Goal: Find specific page/section: Find specific page/section

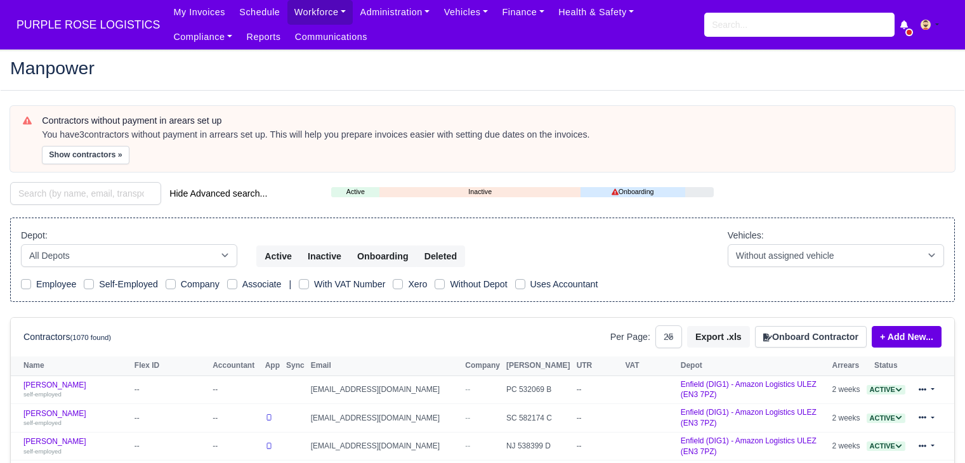
select select "25"
click at [141, 197] on input "search" at bounding box center [85, 193] width 151 height 23
click at [107, 191] on input "search" at bounding box center [85, 193] width 151 height 23
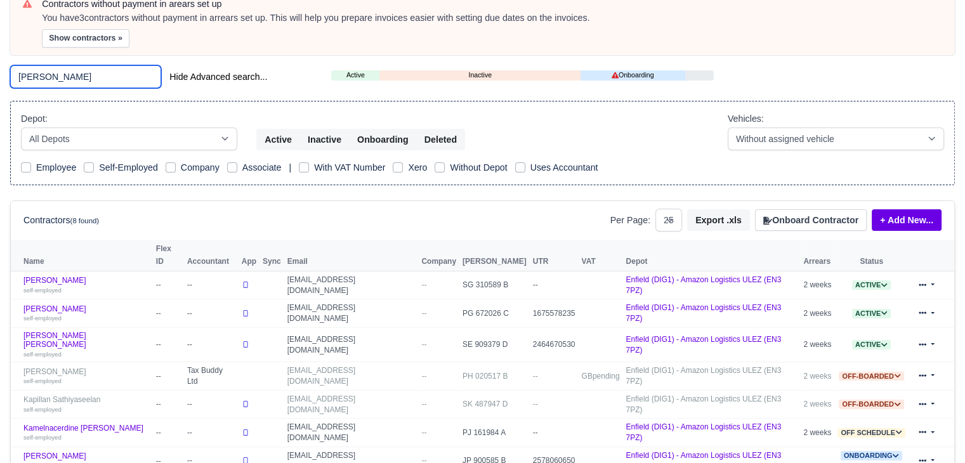
scroll to position [120, 0]
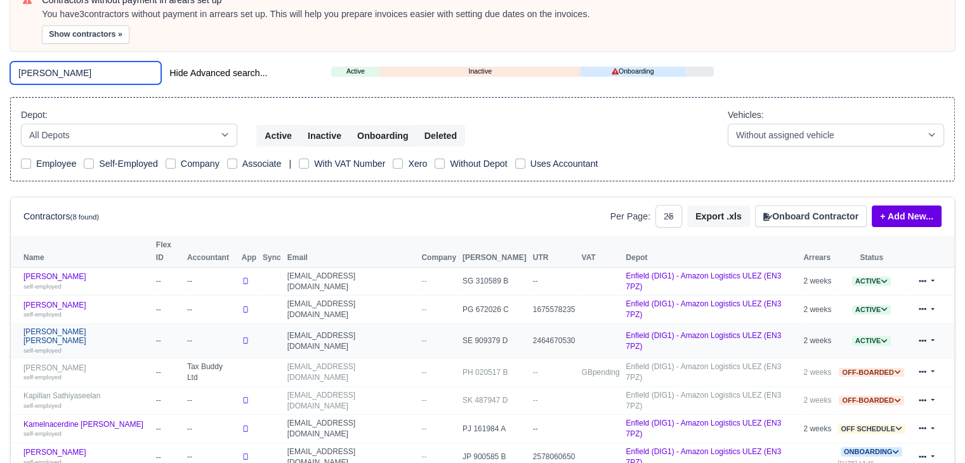
type input "mel"
click at [76, 327] on link "Melvin Otshudi Manya self-employed" at bounding box center [86, 340] width 126 height 27
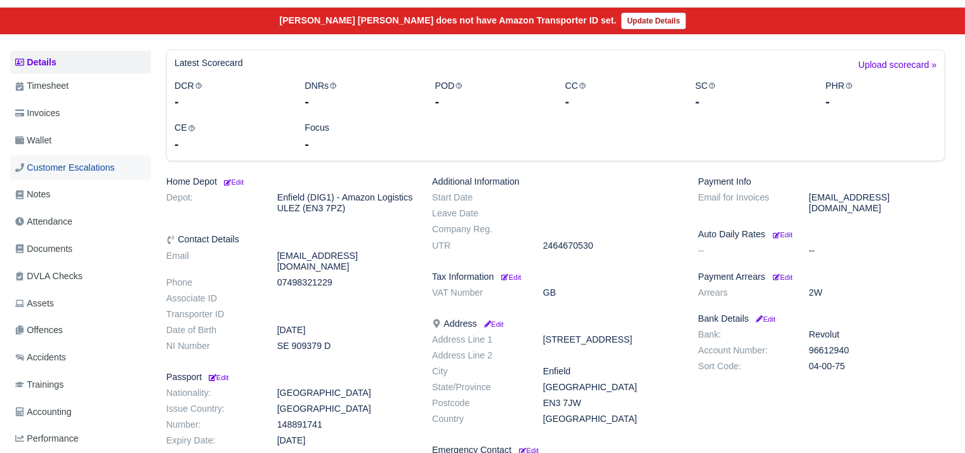
scroll to position [126, 0]
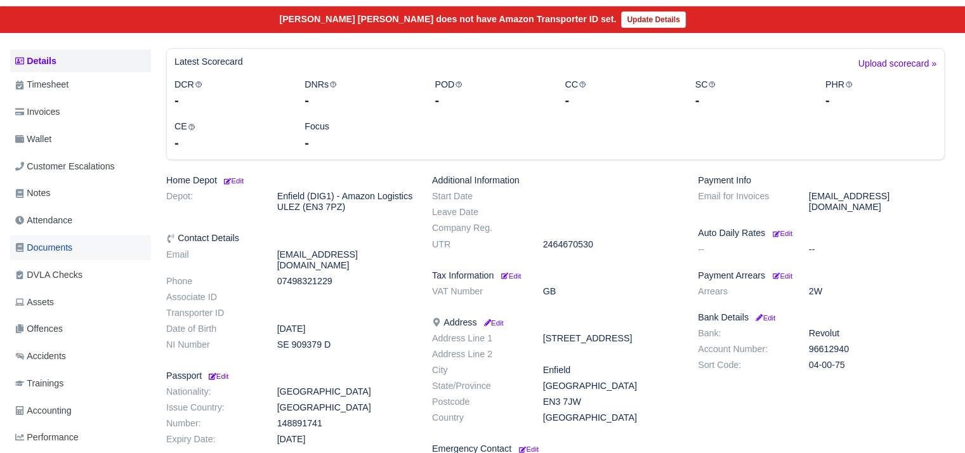
click at [79, 257] on link "Documents" at bounding box center [80, 247] width 141 height 25
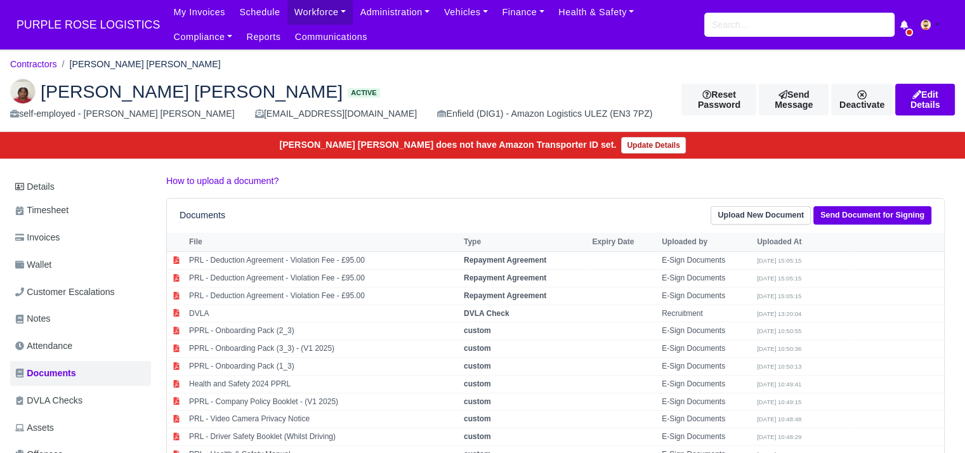
scroll to position [60, 0]
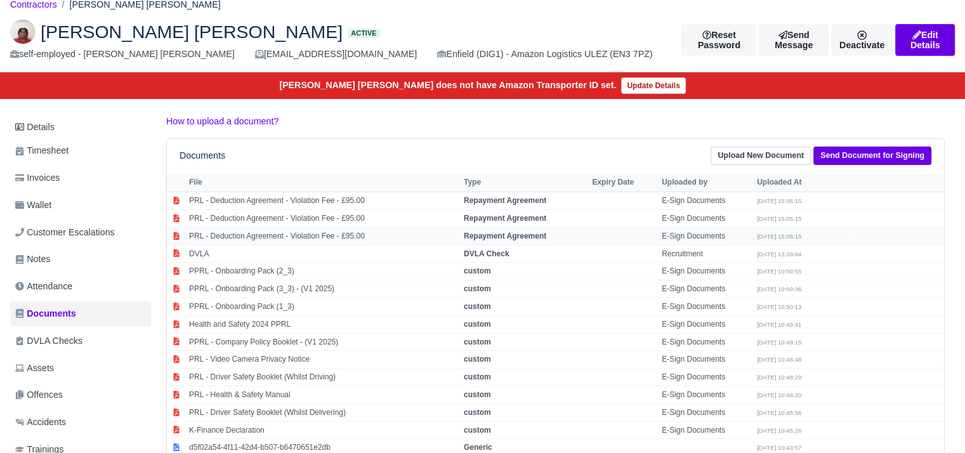
click at [349, 232] on td "PRL - Deduction Agreement - Violation Fee - £95.00" at bounding box center [323, 236] width 275 height 18
select select "repayment-agreement"
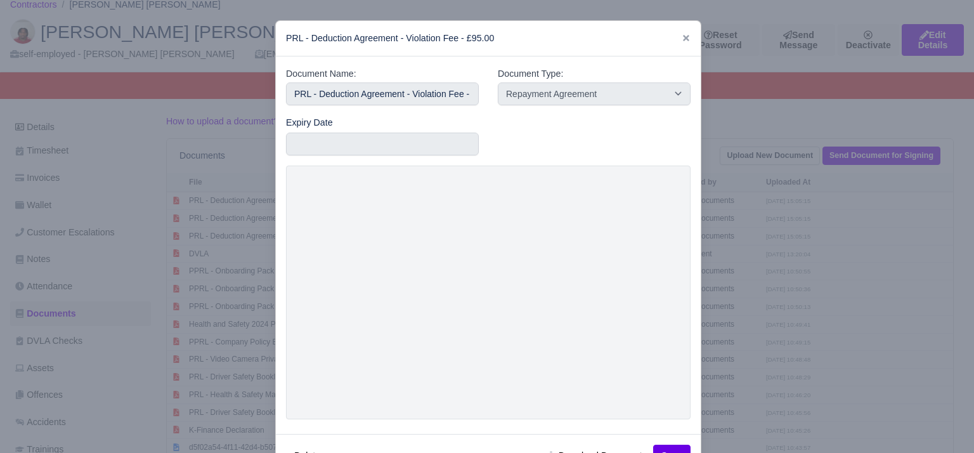
click at [735, 278] on div at bounding box center [487, 226] width 974 height 453
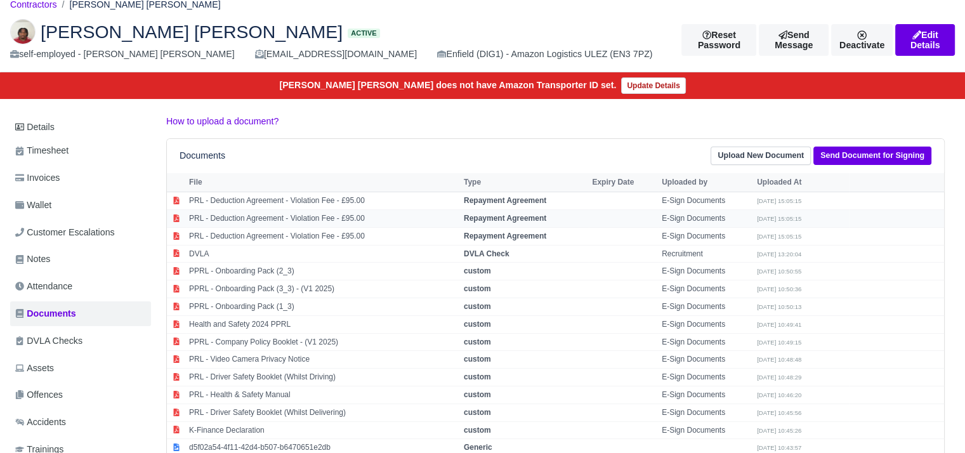
click at [374, 214] on td "PRL - Deduction Agreement - Violation Fee - £95.00" at bounding box center [323, 219] width 275 height 18
select select "repayment-agreement"
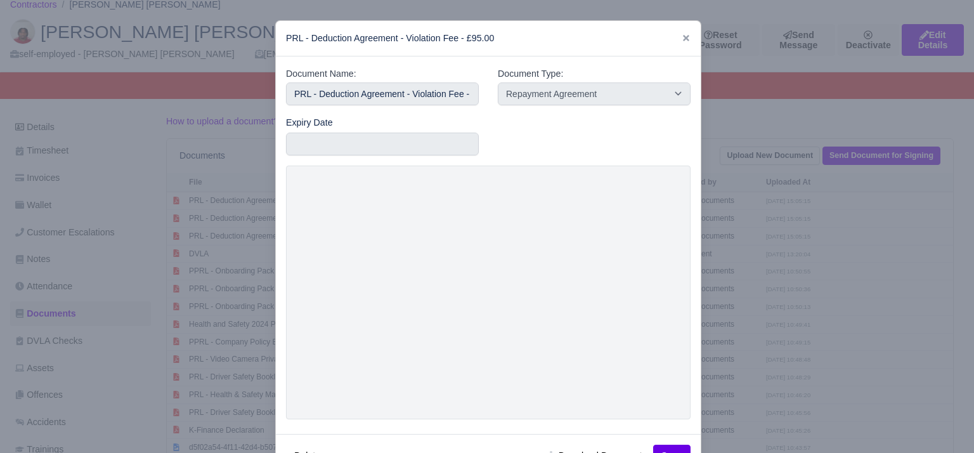
click at [776, 253] on div at bounding box center [487, 226] width 974 height 453
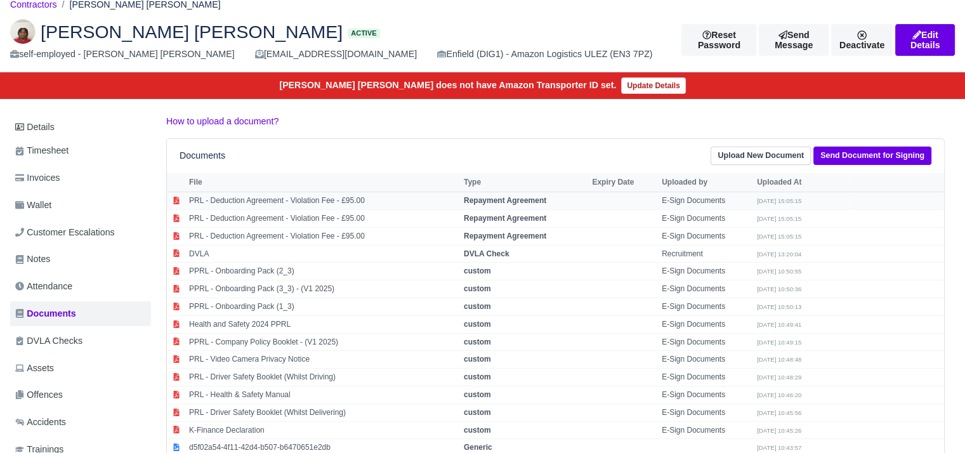
click at [340, 201] on td "PRL - Deduction Agreement - Violation Fee - £95.00" at bounding box center [323, 201] width 275 height 18
select select "repayment-agreement"
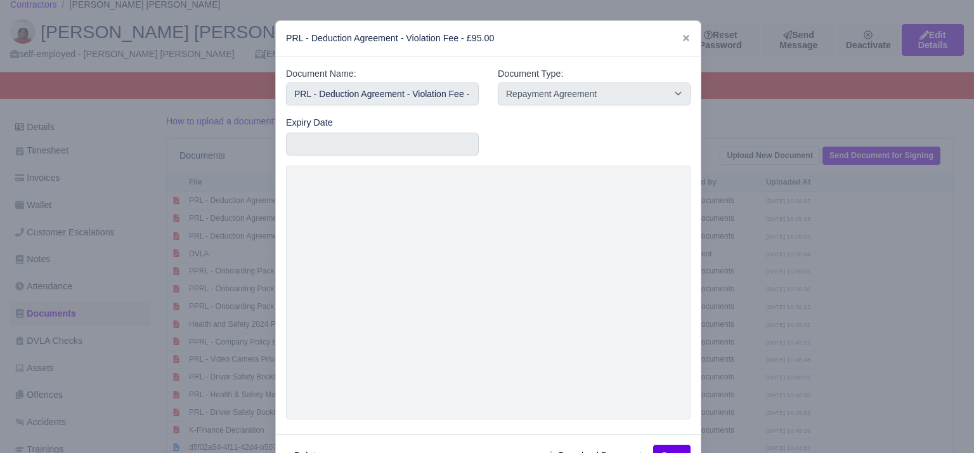
click at [810, 322] on div at bounding box center [487, 226] width 974 height 453
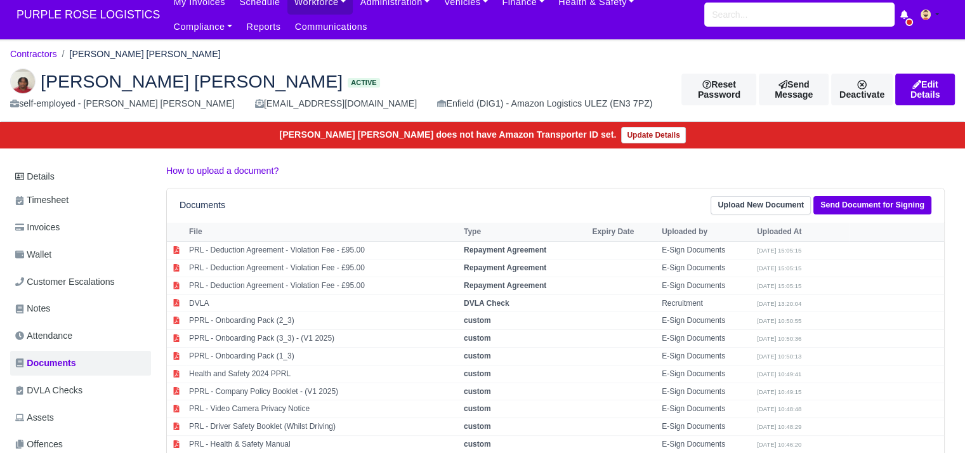
scroll to position [10, 0]
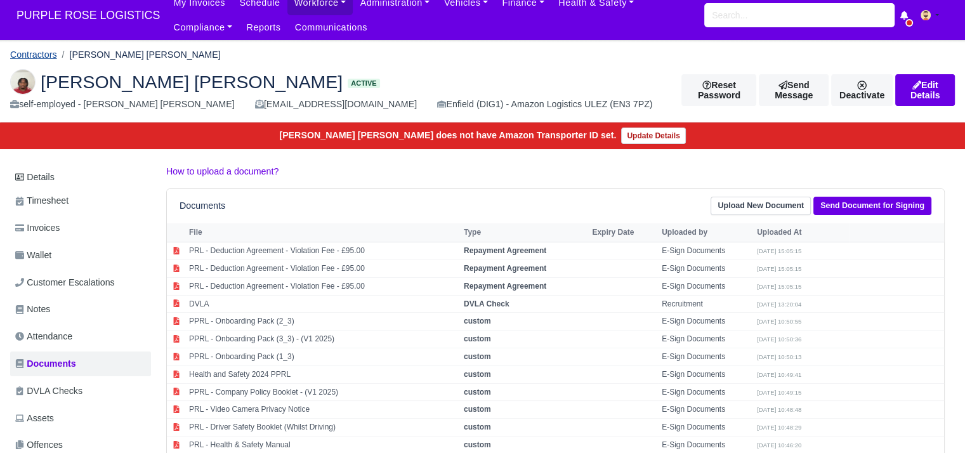
click at [46, 56] on link "Contractors" at bounding box center [33, 54] width 47 height 10
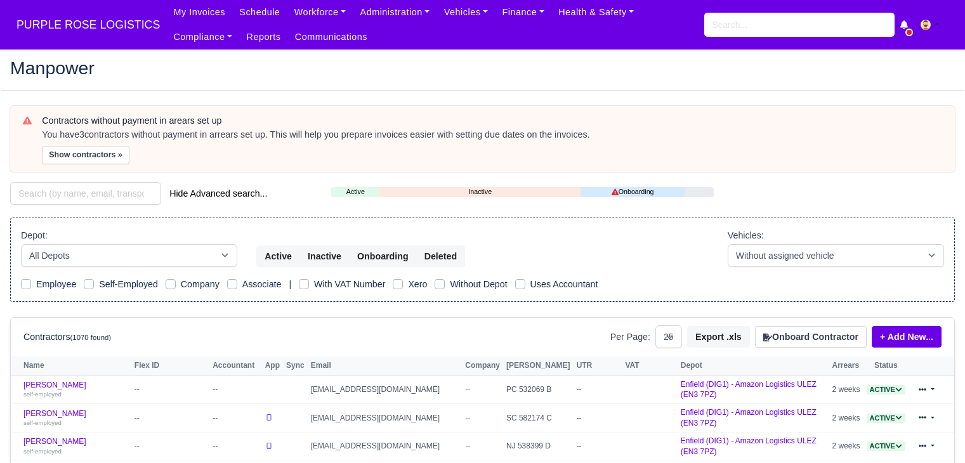
select select "25"
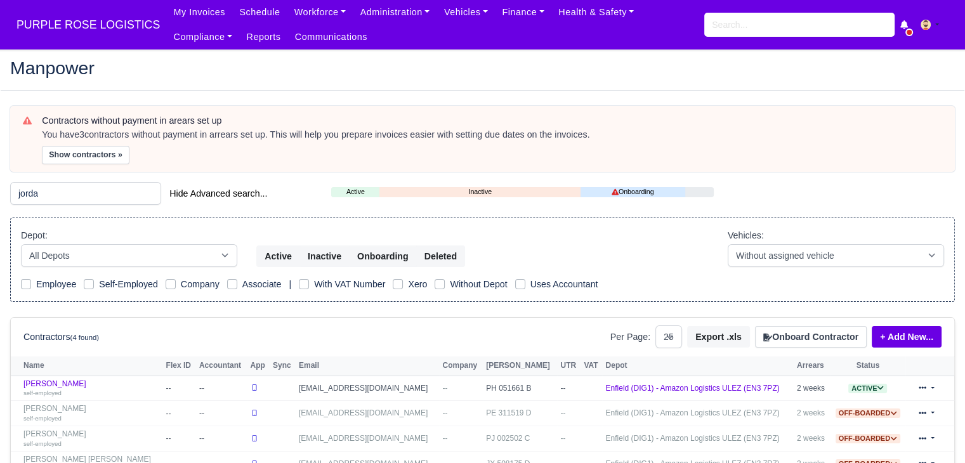
scroll to position [57, 0]
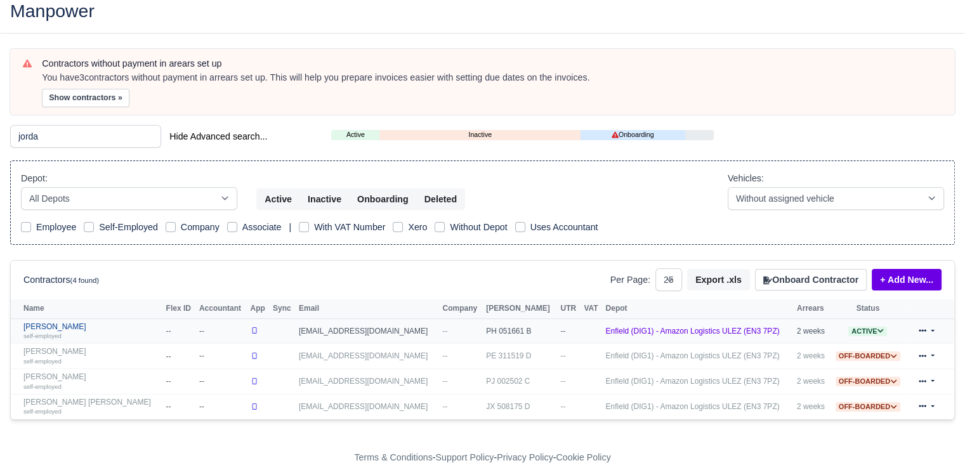
type input "jorda"
click at [63, 326] on link "Jordan Aloye self-employed" at bounding box center [91, 331] width 136 height 18
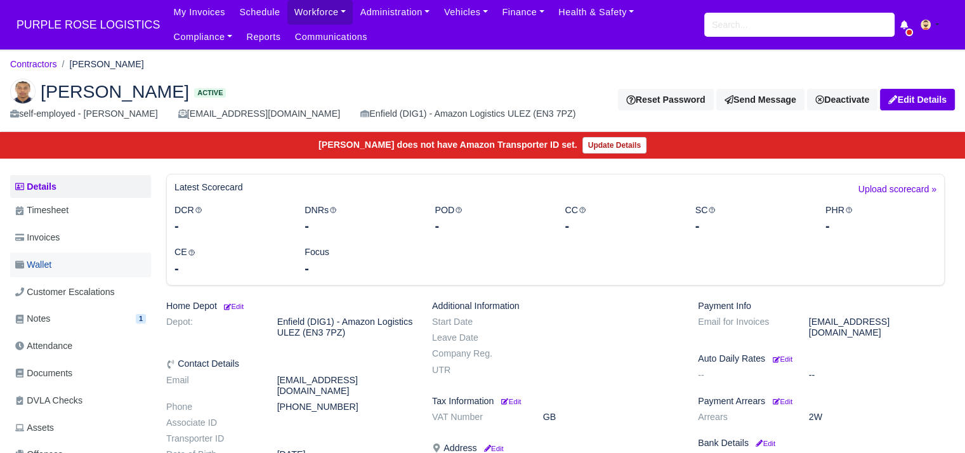
scroll to position [96, 0]
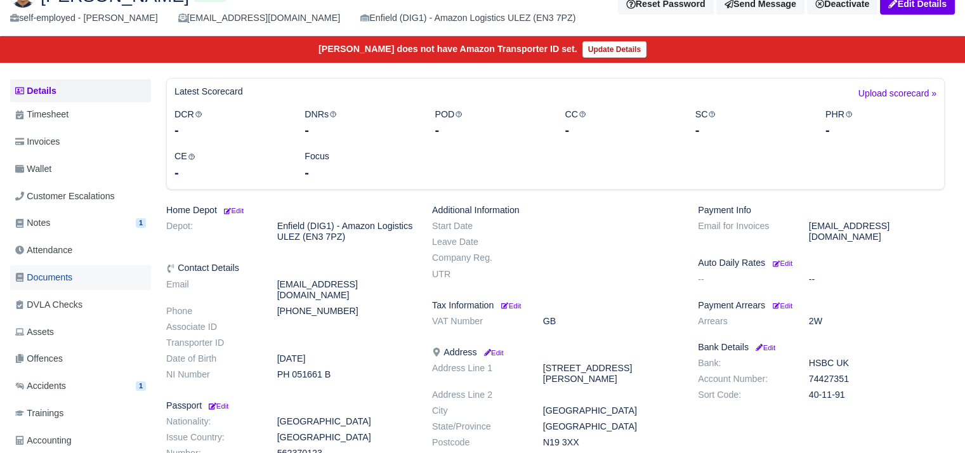
click at [82, 285] on link "Documents" at bounding box center [80, 277] width 141 height 25
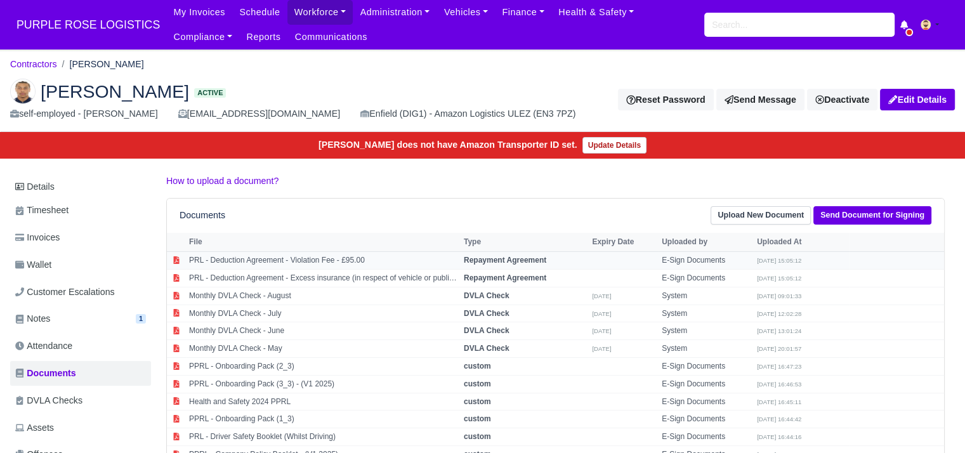
scroll to position [48, 0]
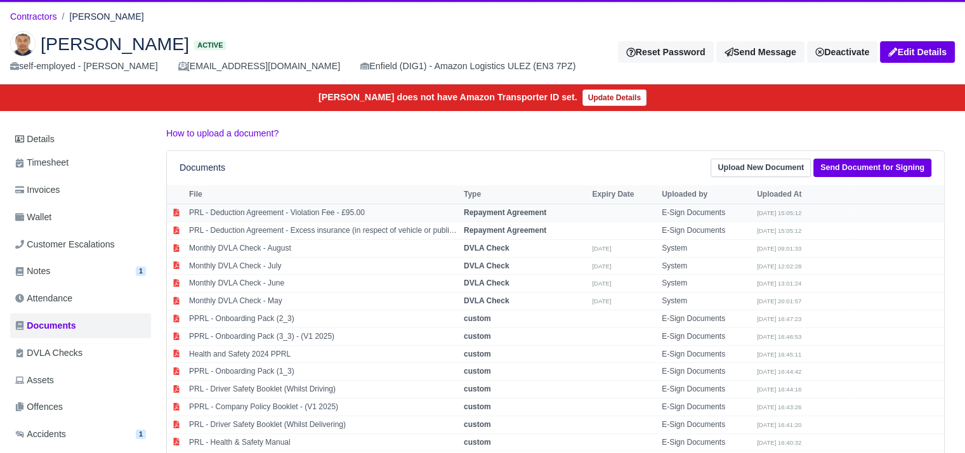
click at [360, 209] on td "PRL - Deduction Agreement - Violation Fee - £95.00" at bounding box center [323, 213] width 275 height 18
select select "repayment-agreement"
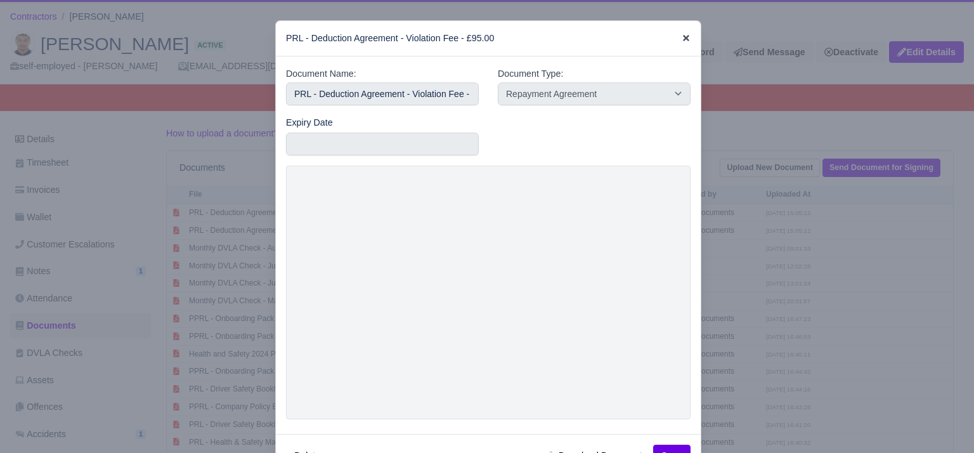
click at [683, 39] on icon at bounding box center [686, 38] width 6 height 6
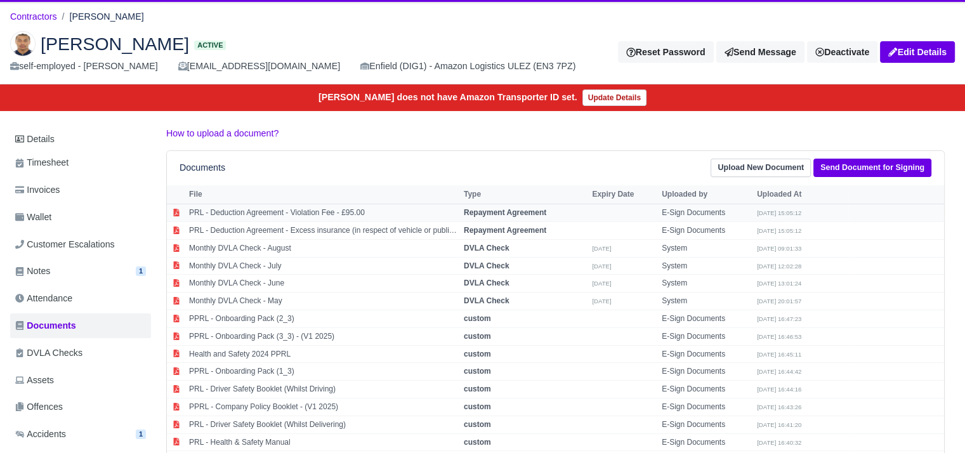
click at [273, 212] on td "PRL - Deduction Agreement - Violation Fee - £95.00" at bounding box center [323, 213] width 275 height 18
select select "repayment-agreement"
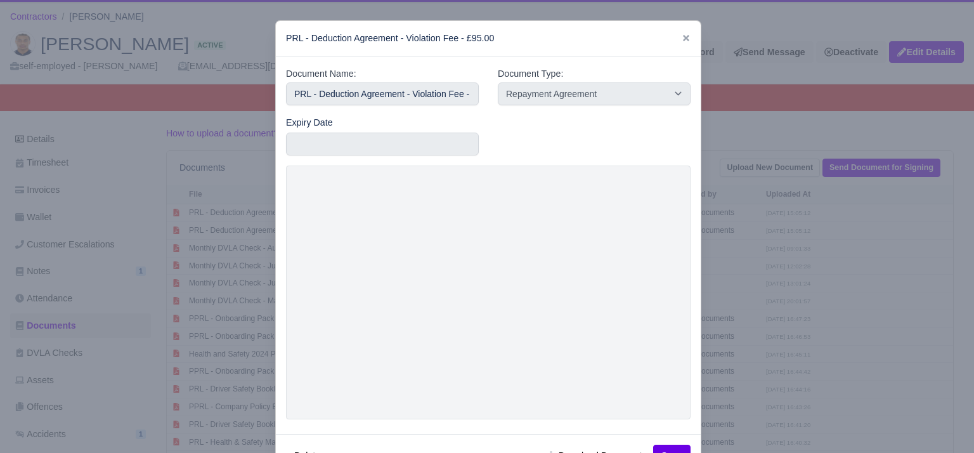
click at [743, 237] on div at bounding box center [487, 226] width 974 height 453
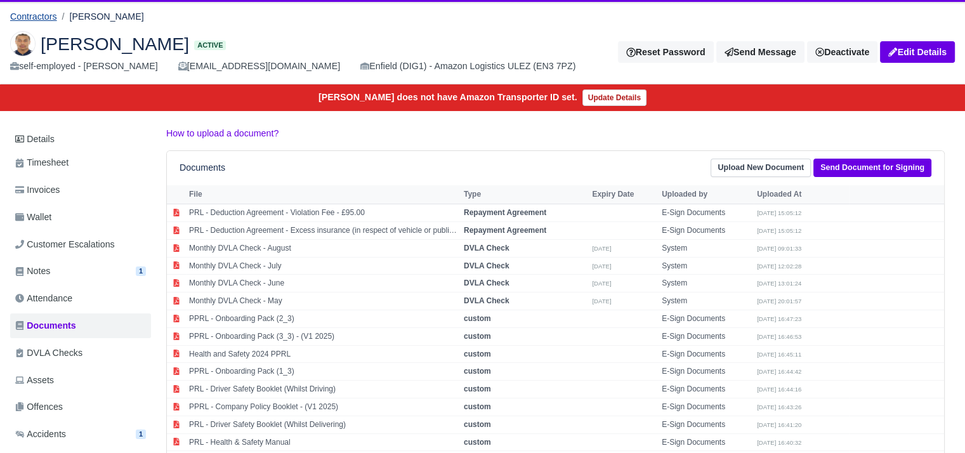
click at [41, 15] on link "Contractors" at bounding box center [33, 16] width 47 height 10
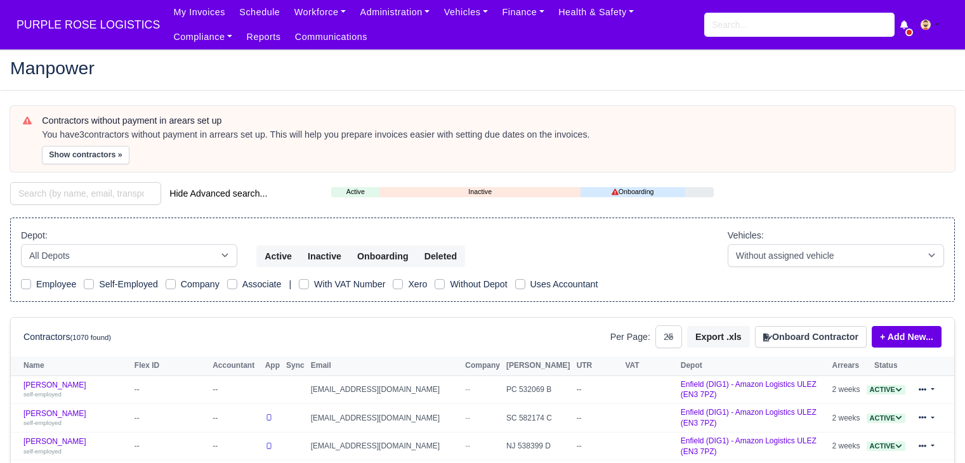
select select "25"
click at [81, 204] on div "Hide Advanced search..." at bounding box center [161, 194] width 321 height 25
click at [91, 190] on input "search" at bounding box center [85, 193] width 151 height 23
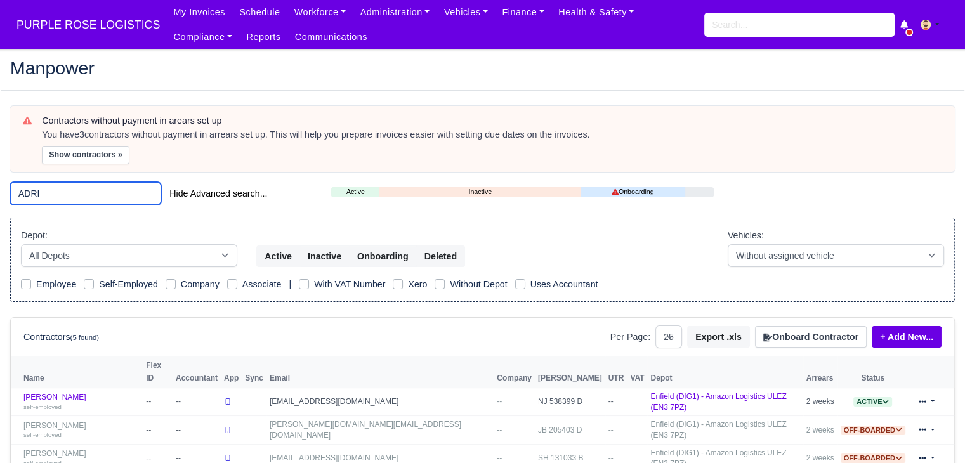
scroll to position [61, 0]
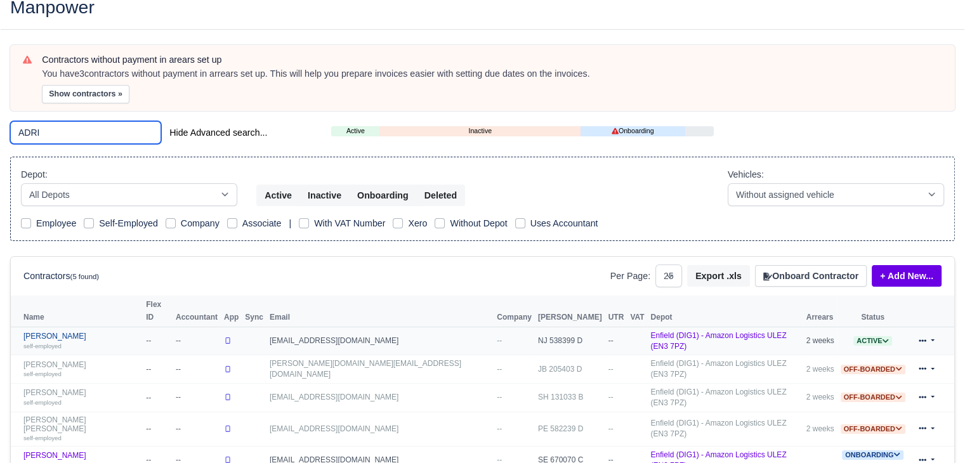
type input "ADRI"
click at [58, 332] on link "Adrian Ando self-employed" at bounding box center [81, 341] width 116 height 18
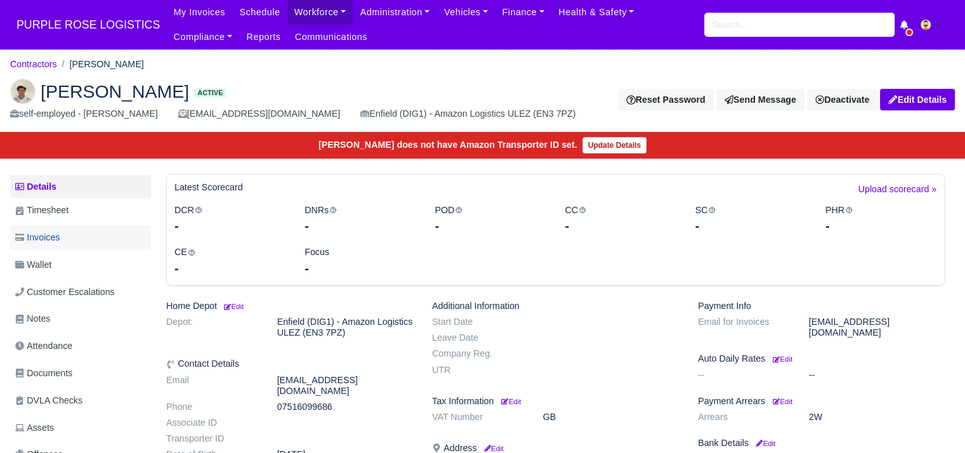
click at [73, 236] on link "Invoices" at bounding box center [80, 237] width 141 height 25
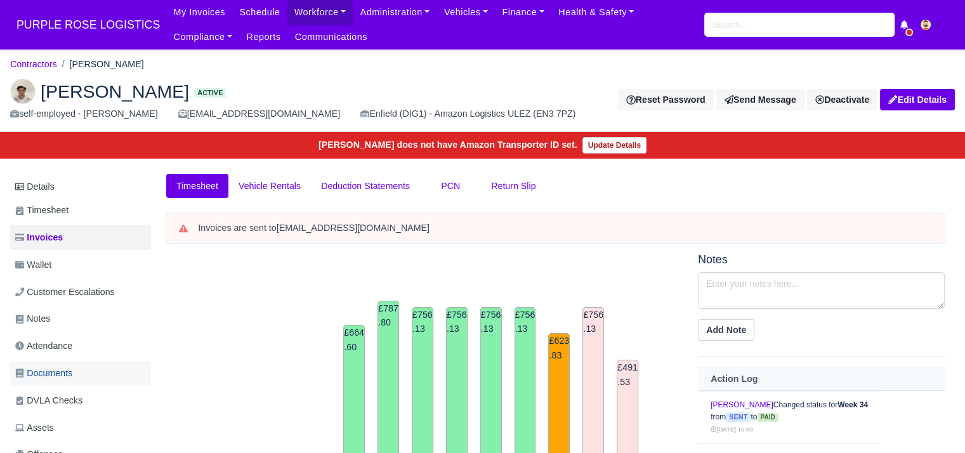
click at [75, 366] on link "Documents" at bounding box center [80, 373] width 141 height 25
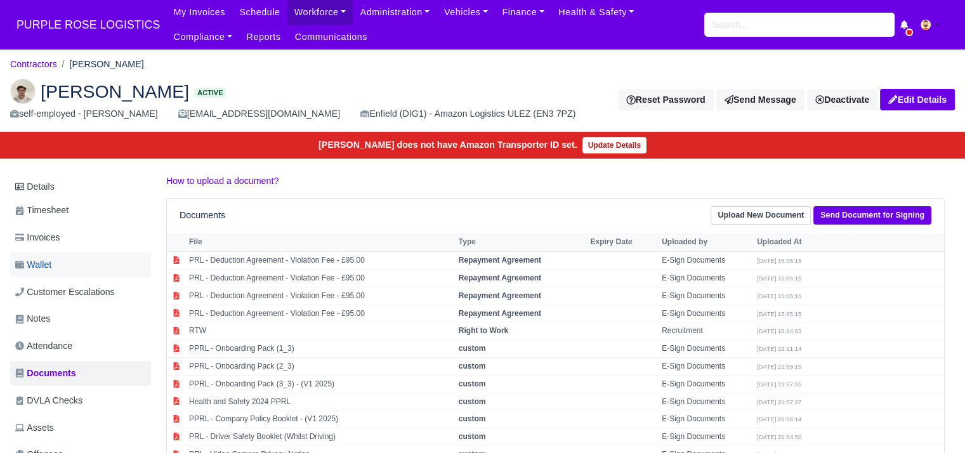
click at [121, 261] on link "Wallet" at bounding box center [80, 264] width 141 height 25
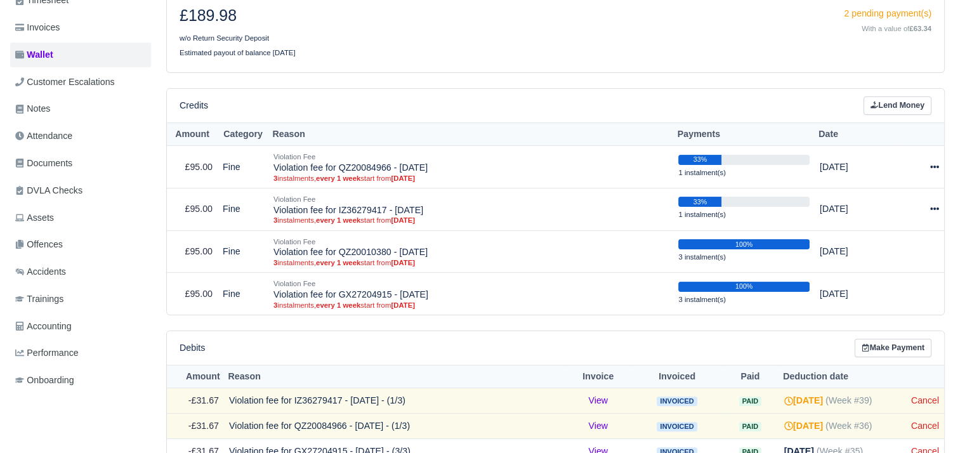
scroll to position [181, 0]
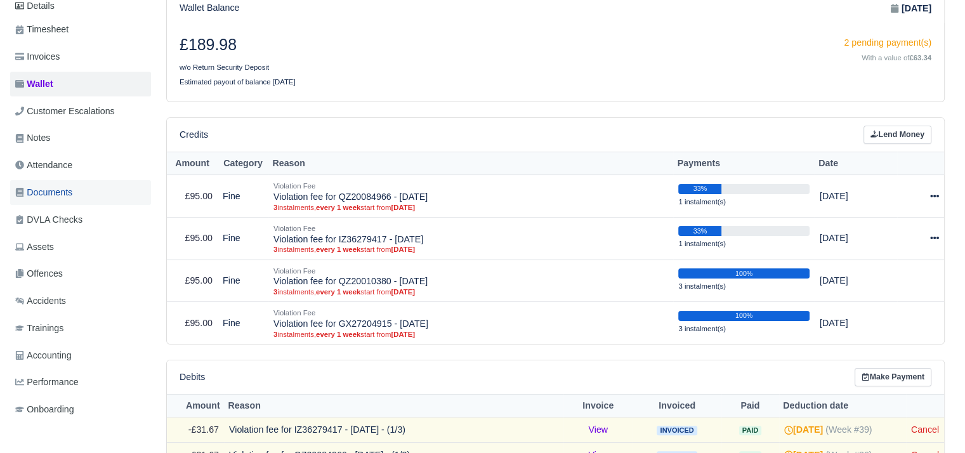
click at [70, 188] on span "Documents" at bounding box center [43, 192] width 57 height 15
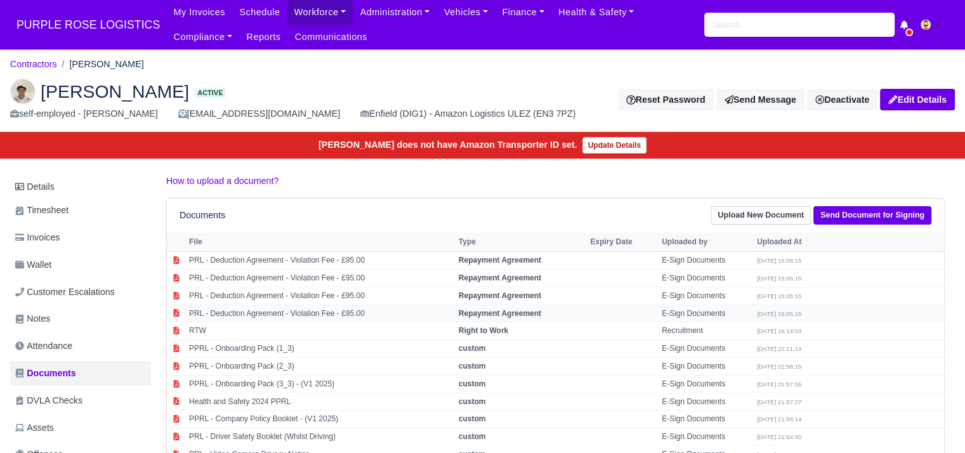
click at [360, 309] on td "PRL - Deduction Agreement - Violation Fee - £95.00" at bounding box center [321, 313] width 270 height 18
select select "repayment-agreement"
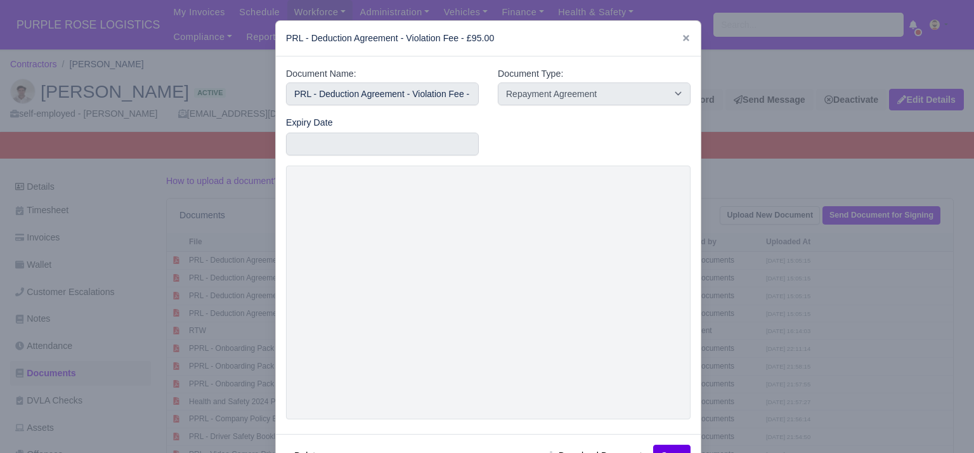
click at [232, 249] on div at bounding box center [487, 226] width 974 height 453
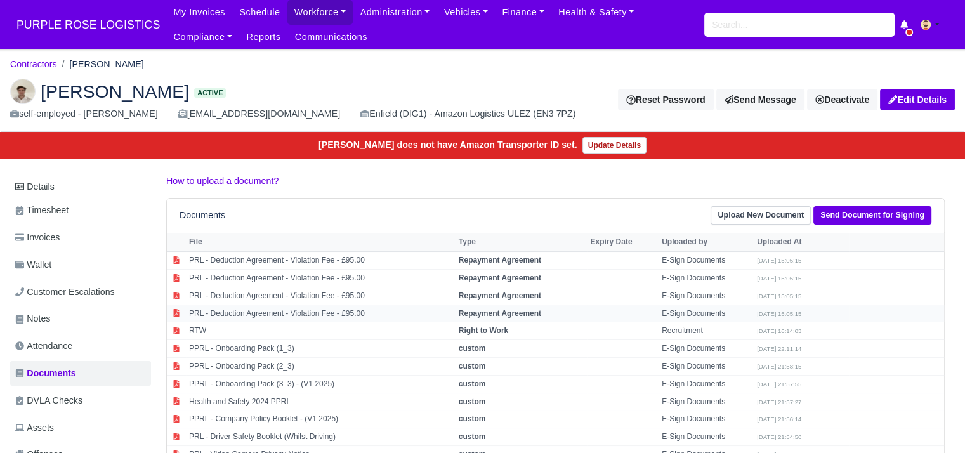
click at [297, 311] on td "PRL - Deduction Agreement - Violation Fee - £95.00" at bounding box center [321, 313] width 270 height 18
select select "repayment-agreement"
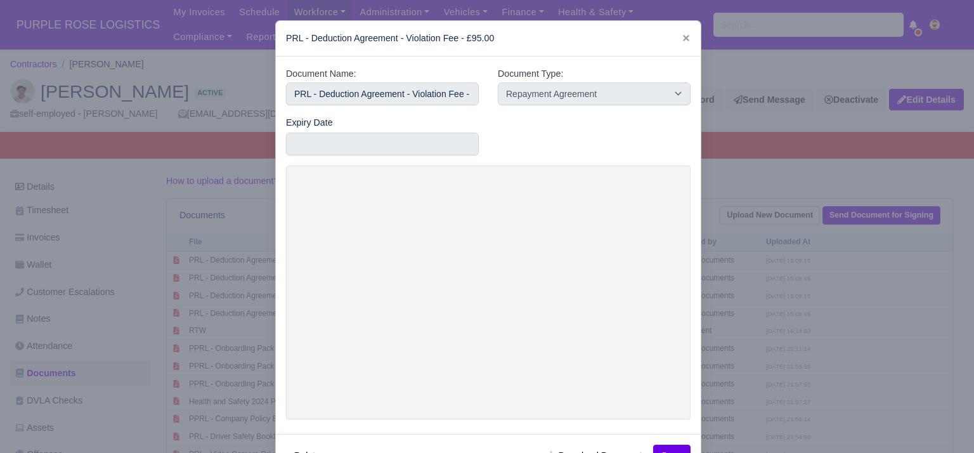
click at [165, 325] on div at bounding box center [487, 226] width 974 height 453
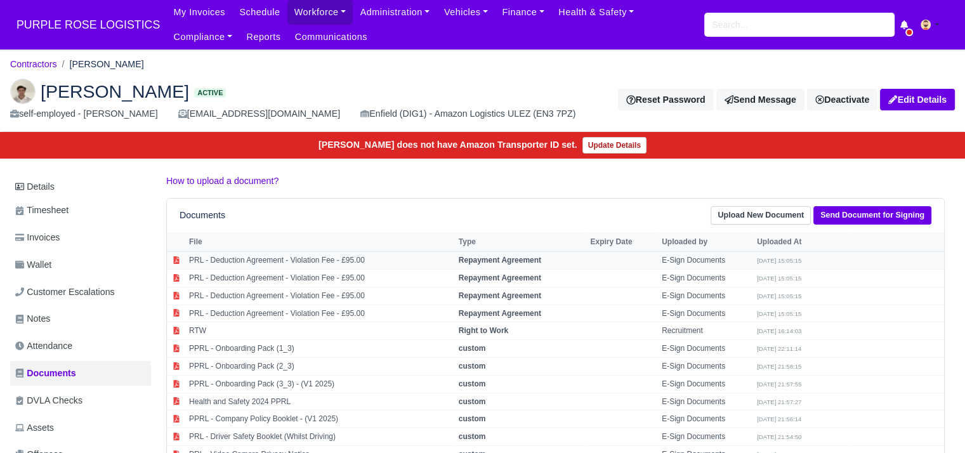
click at [280, 254] on td "PRL - Deduction Agreement - Violation Fee - £95.00" at bounding box center [321, 261] width 270 height 18
select select "repayment-agreement"
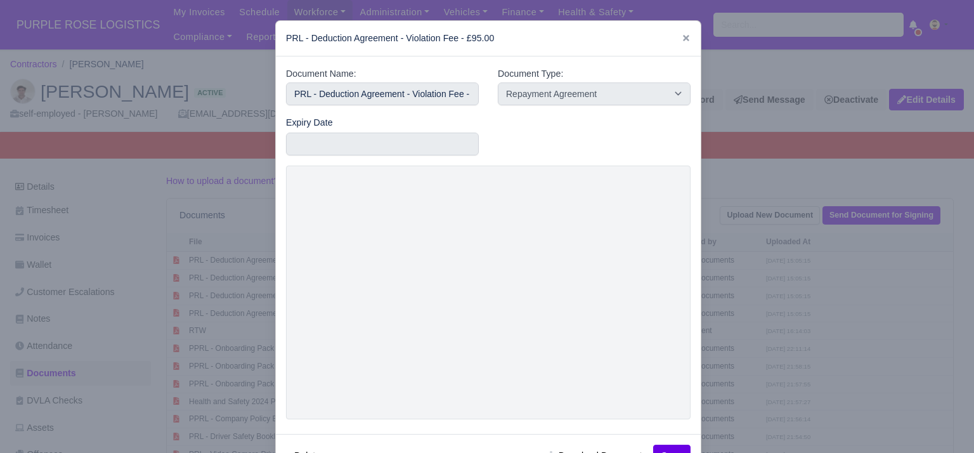
click at [249, 312] on div at bounding box center [487, 226] width 974 height 453
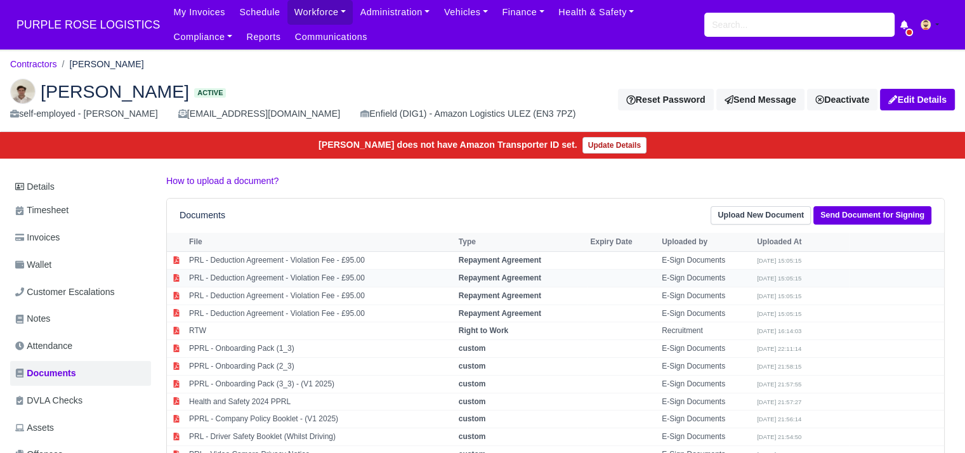
click at [319, 277] on td "PRL - Deduction Agreement - Violation Fee - £95.00" at bounding box center [321, 279] width 270 height 18
select select "repayment-agreement"
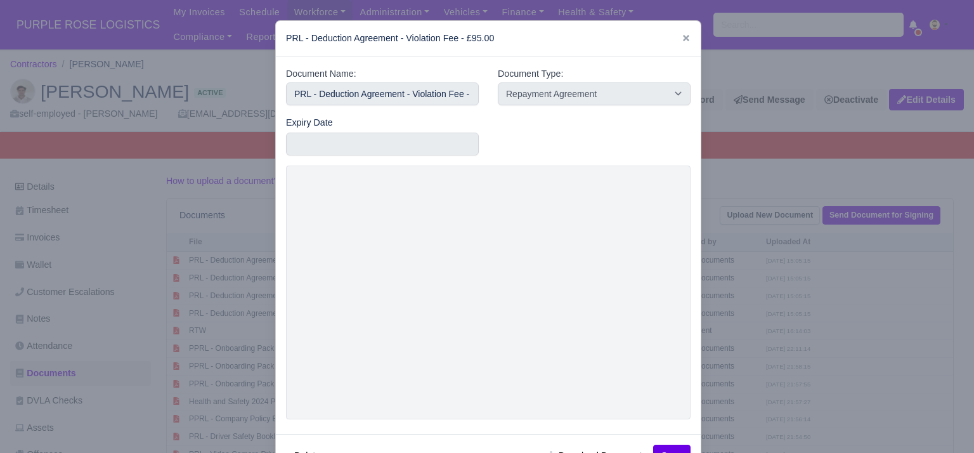
click at [255, 356] on div at bounding box center [487, 226] width 974 height 453
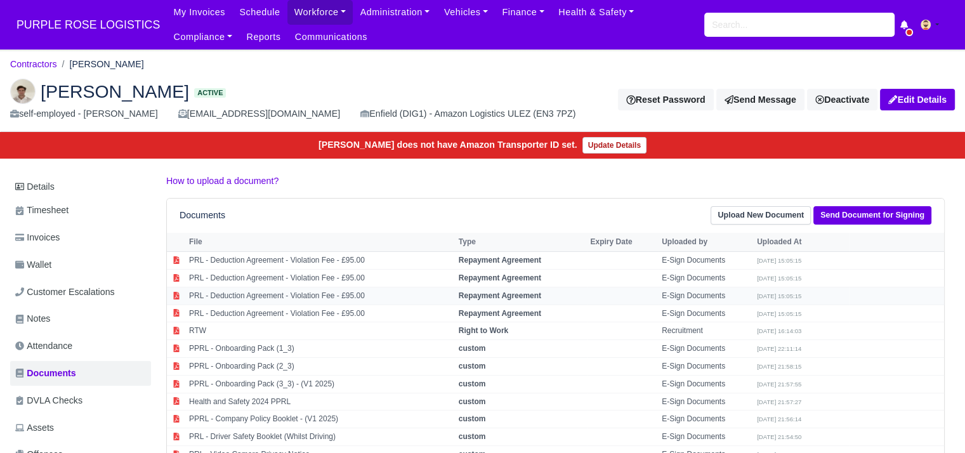
click at [315, 290] on td "PRL - Deduction Agreement - Violation Fee - £95.00" at bounding box center [321, 296] width 270 height 18
select select "repayment-agreement"
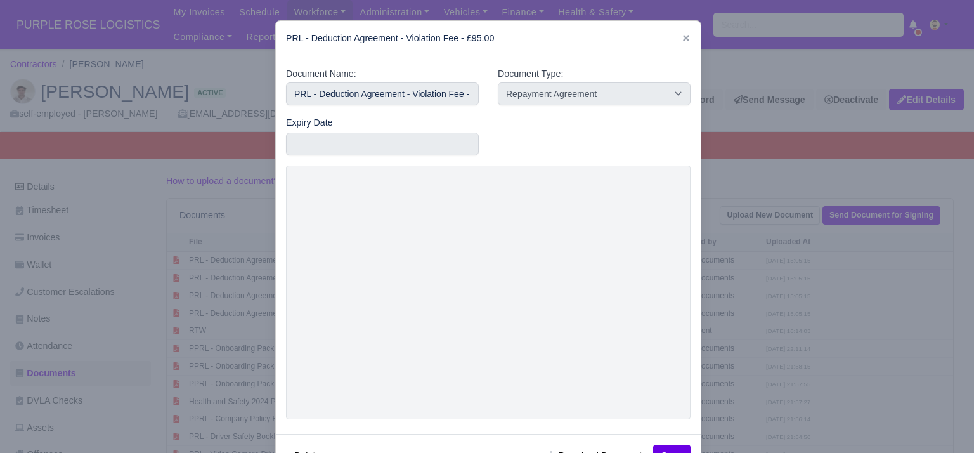
click at [251, 320] on div at bounding box center [487, 226] width 974 height 453
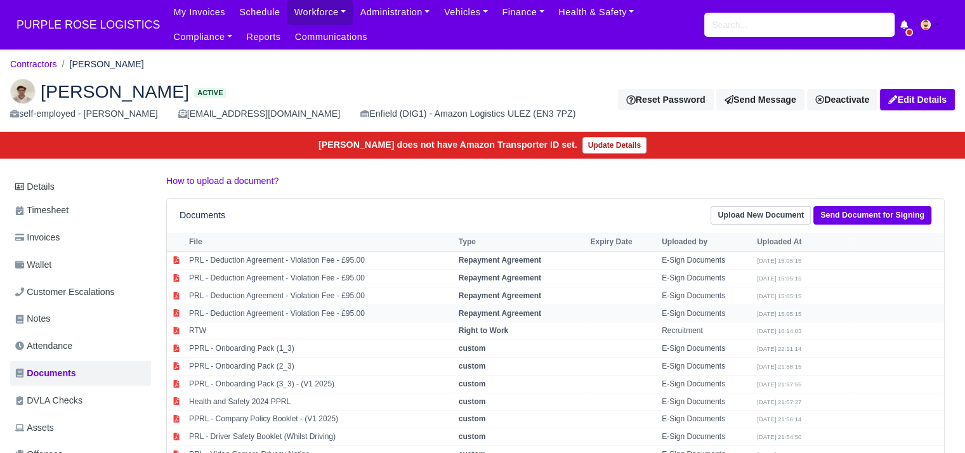
click at [264, 316] on td "PRL - Deduction Agreement - Violation Fee - £95.00" at bounding box center [321, 313] width 270 height 18
select select "repayment-agreement"
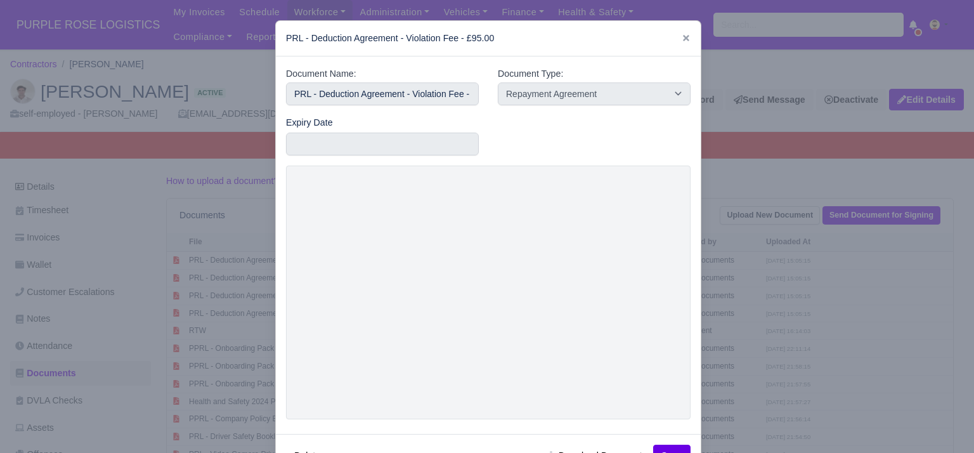
click at [726, 325] on div at bounding box center [487, 226] width 974 height 453
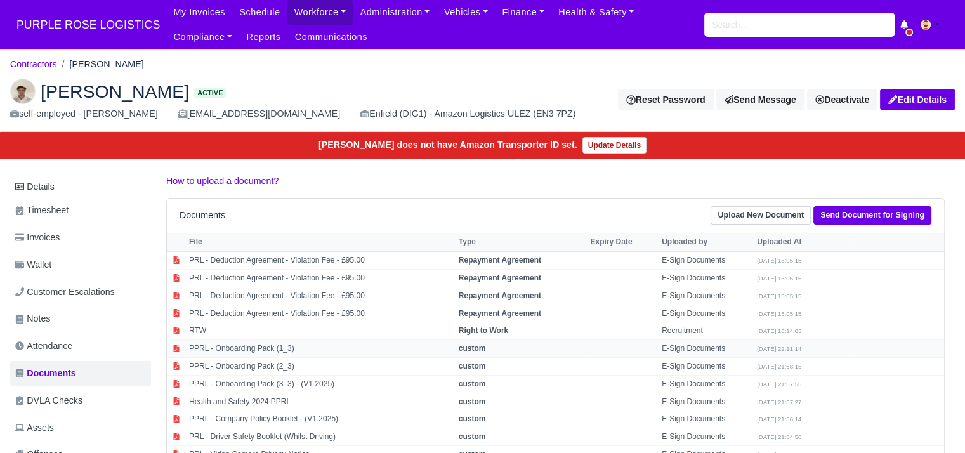
scroll to position [188, 0]
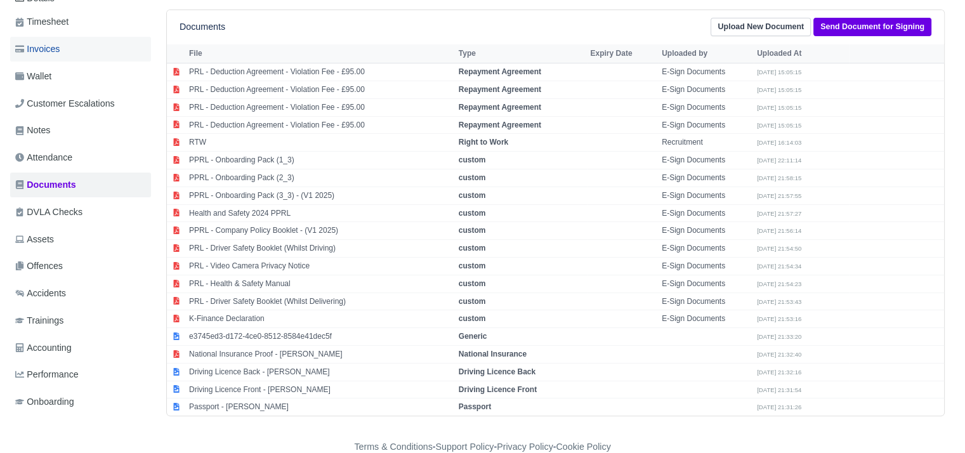
click at [79, 58] on link "Invoices" at bounding box center [80, 49] width 141 height 25
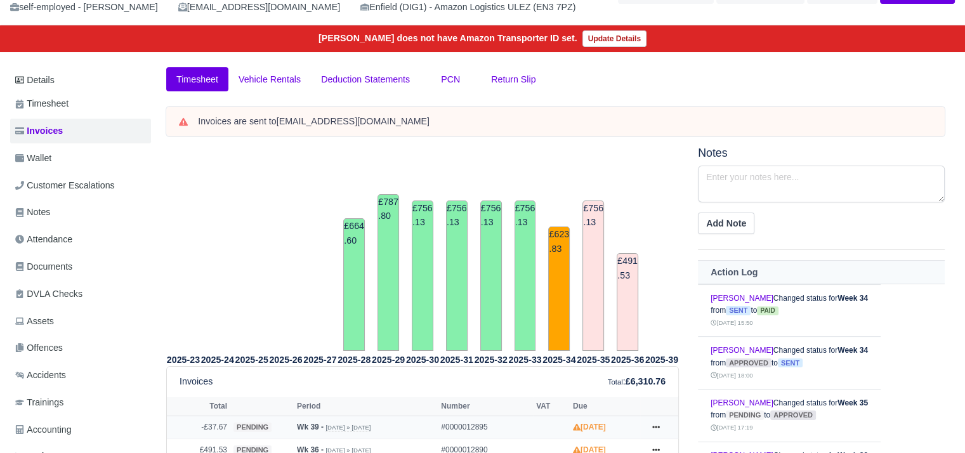
scroll to position [86, 0]
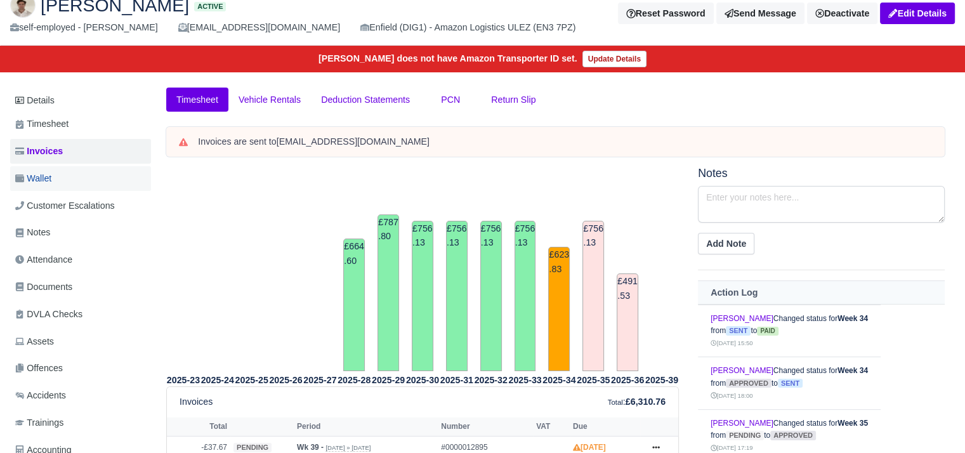
click at [74, 173] on link "Wallet" at bounding box center [80, 178] width 141 height 25
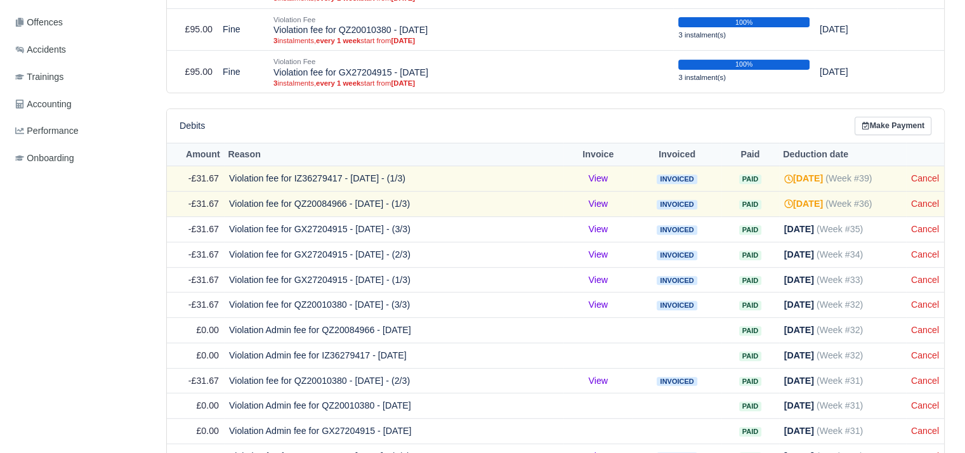
scroll to position [429, 0]
